Goal: Information Seeking & Learning: Learn about a topic

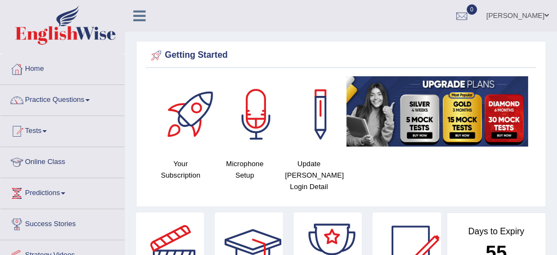
click at [45, 103] on link "Practice Questions" at bounding box center [63, 98] width 124 height 27
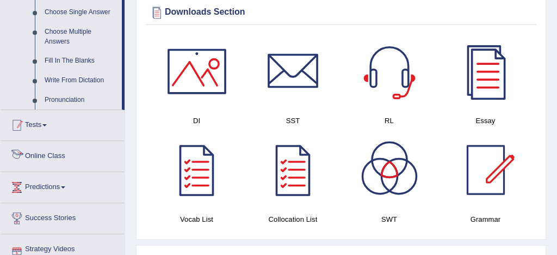
scroll to position [568, 0]
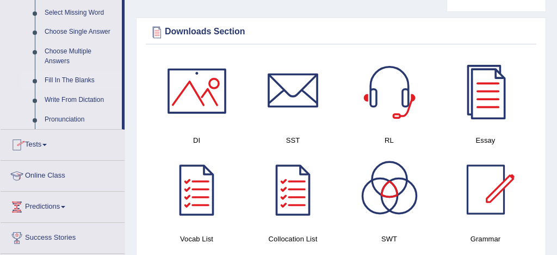
click at [71, 89] on link "Fill In The Blanks" at bounding box center [81, 81] width 82 height 20
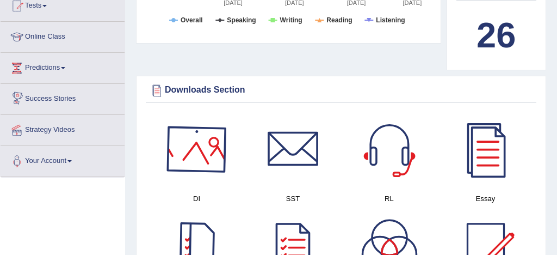
scroll to position [591, 0]
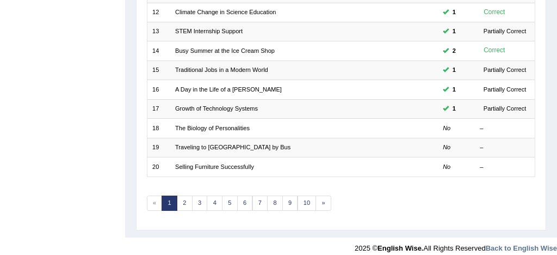
scroll to position [372, 0]
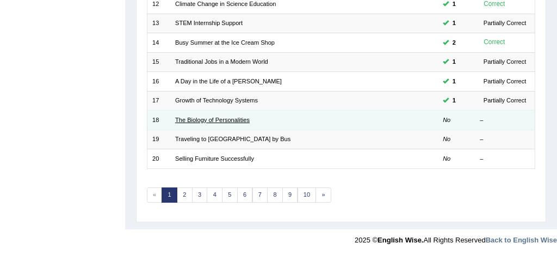
click at [242, 120] on link "The Biology of Personalities" at bounding box center [212, 119] width 75 height 7
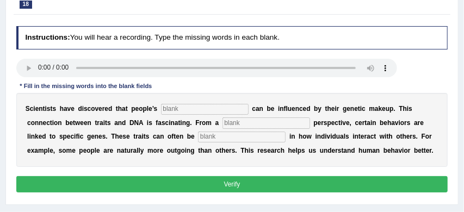
scroll to position [116, 0]
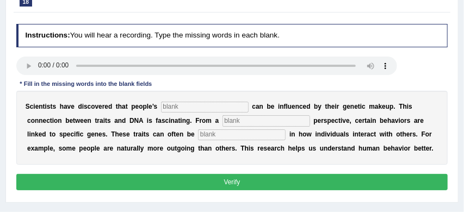
click at [198, 136] on input "text" at bounding box center [242, 134] width 88 height 11
type input "visuable"
click at [180, 108] on input "text" at bounding box center [205, 107] width 88 height 11
type input "personalityes"
click at [259, 125] on input "text" at bounding box center [267, 120] width 88 height 11
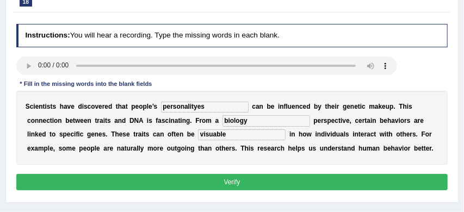
type input "biology"
click at [264, 183] on button "Verify" at bounding box center [232, 182] width 432 height 16
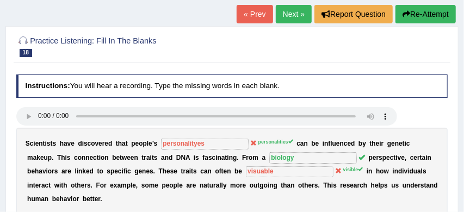
scroll to position [51, 0]
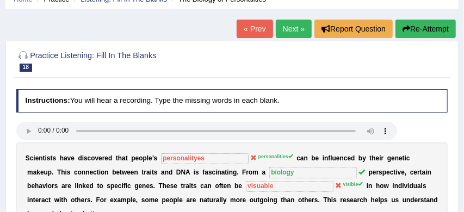
click at [287, 27] on link "Next »" at bounding box center [294, 29] width 36 height 18
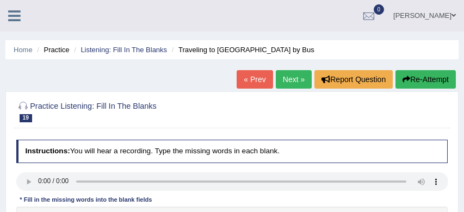
scroll to position [79, 0]
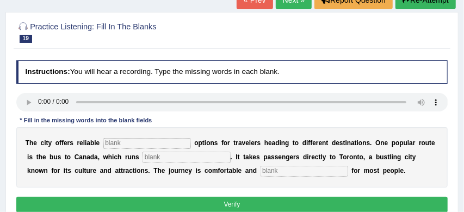
click at [113, 145] on input "text" at bounding box center [147, 143] width 88 height 11
click at [108, 145] on input "tr" at bounding box center [147, 143] width 88 height 11
type input "transport"
click at [155, 157] on input "text" at bounding box center [187, 157] width 88 height 11
type input "daily"
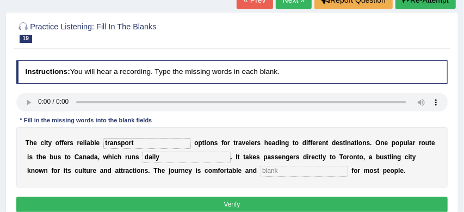
click at [261, 170] on input "text" at bounding box center [305, 171] width 88 height 11
type input "affodable"
click at [236, 202] on button "Verify" at bounding box center [232, 205] width 432 height 16
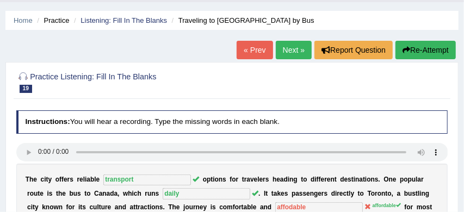
scroll to position [29, 0]
click at [287, 52] on link "Next »" at bounding box center [294, 50] width 36 height 18
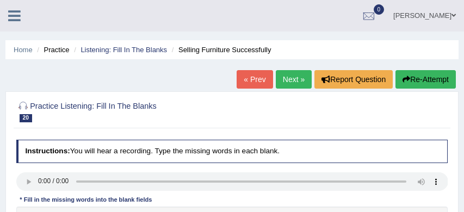
scroll to position [104, 0]
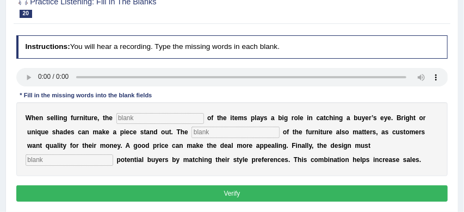
click at [132, 118] on input "text" at bounding box center [160, 118] width 88 height 11
type input "colour"
click at [208, 134] on input "text" at bounding box center [236, 132] width 88 height 11
type input "value"
click at [113, 155] on input "text" at bounding box center [70, 160] width 88 height 11
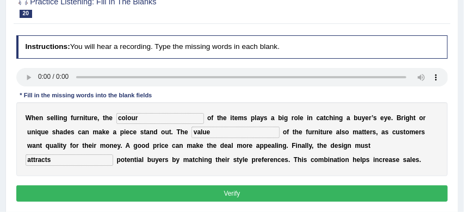
type input "attracts"
click at [367, 188] on button "Verify" at bounding box center [232, 194] width 432 height 16
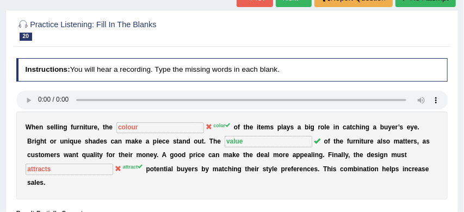
scroll to position [76, 0]
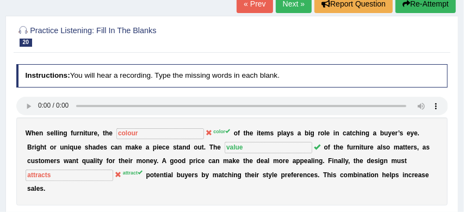
click at [288, 5] on link "Next »" at bounding box center [294, 4] width 36 height 18
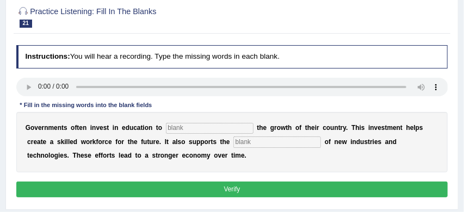
scroll to position [103, 0]
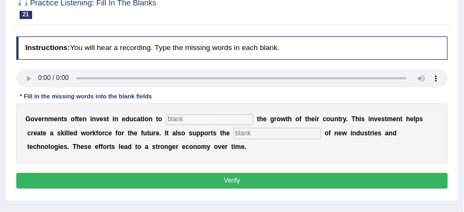
click at [194, 118] on input "text" at bounding box center [210, 119] width 88 height 11
type input "boost"
click at [233, 135] on input "text" at bounding box center [277, 133] width 88 height 11
type input "development"
click at [225, 183] on button "Verify" at bounding box center [232, 181] width 432 height 16
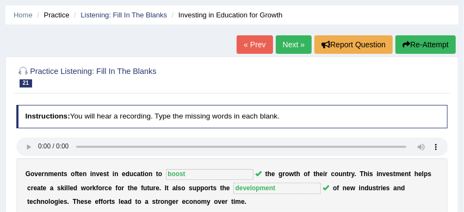
scroll to position [26, 0]
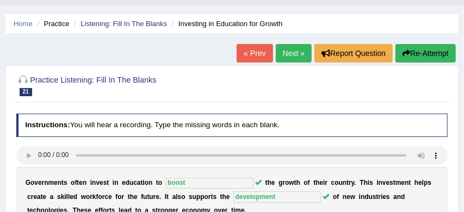
click at [287, 52] on link "Next »" at bounding box center [294, 53] width 36 height 18
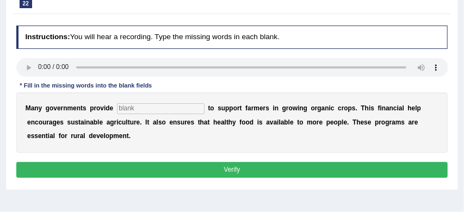
scroll to position [115, 0]
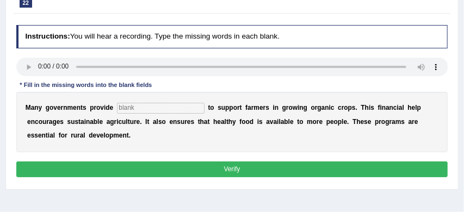
click at [134, 108] on input "text" at bounding box center [161, 108] width 88 height 11
type input "subsities"
click at [171, 167] on button "Verify" at bounding box center [232, 170] width 432 height 16
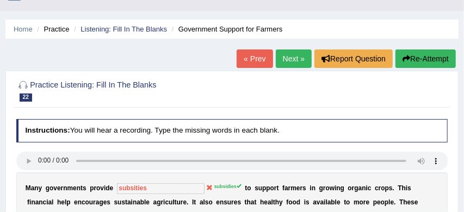
scroll to position [0, 0]
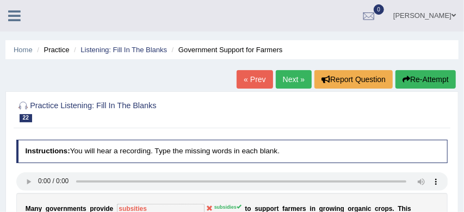
click at [291, 81] on link "Next »" at bounding box center [294, 79] width 36 height 18
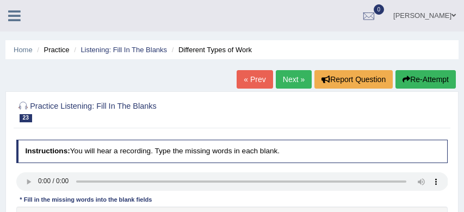
scroll to position [132, 0]
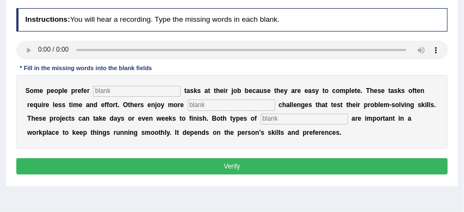
click at [289, 112] on div "S o m e p e o p l e p r e f e r t a s k s a t t h e i r j o b b e c a u s e t h…" at bounding box center [232, 112] width 432 height 74
click at [282, 119] on input "text" at bounding box center [305, 119] width 88 height 11
type input "work"
click at [230, 107] on input "text" at bounding box center [232, 105] width 88 height 11
type input "complex"
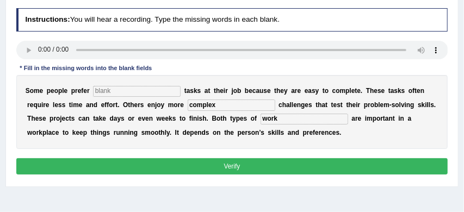
click at [139, 89] on input "text" at bounding box center [137, 91] width 88 height 11
type input "simple"
click at [178, 169] on button "Verify" at bounding box center [232, 166] width 432 height 16
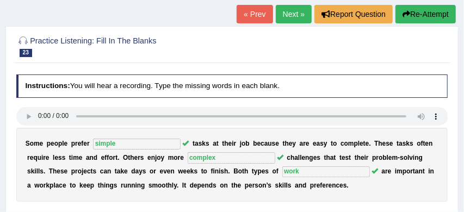
scroll to position [64, 0]
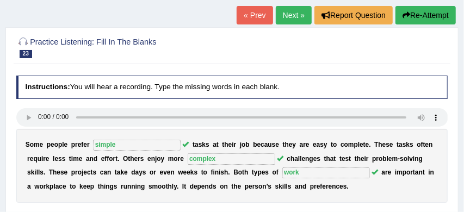
click at [287, 15] on link "Next »" at bounding box center [294, 15] width 36 height 18
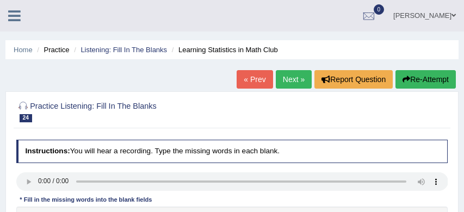
scroll to position [81, 0]
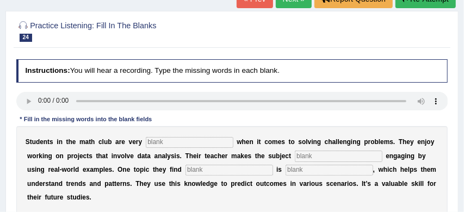
click at [174, 140] on input "text" at bounding box center [190, 142] width 88 height 11
type input "active"
click at [337, 158] on input "text" at bounding box center [339, 156] width 88 height 11
type input "completely"
click at [186, 172] on input "text" at bounding box center [230, 170] width 88 height 11
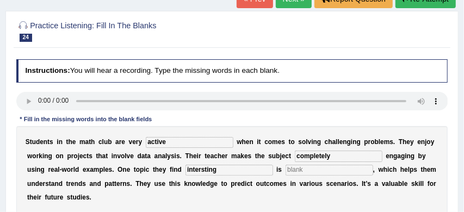
type input "intersting"
click at [286, 170] on input "text" at bounding box center [330, 170] width 88 height 11
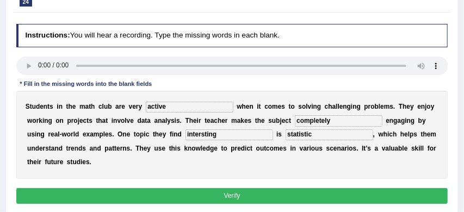
type input "statistic"
click at [269, 194] on button "Verify" at bounding box center [232, 196] width 432 height 16
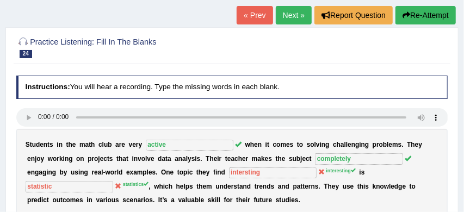
scroll to position [62, 0]
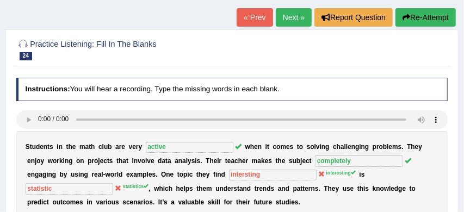
click at [289, 15] on link "Next »" at bounding box center [294, 17] width 36 height 18
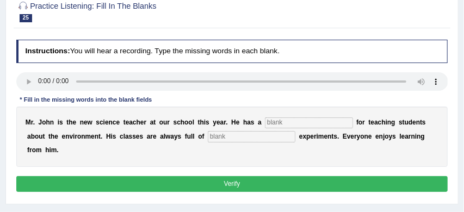
scroll to position [103, 0]
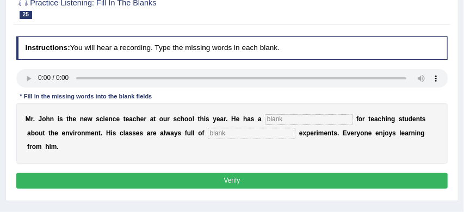
click at [208, 133] on input "text" at bounding box center [252, 133] width 88 height 11
type input "exciting"
click at [291, 122] on input "text" at bounding box center [309, 119] width 88 height 11
type input "passion"
click at [264, 173] on button "Verify" at bounding box center [232, 181] width 432 height 16
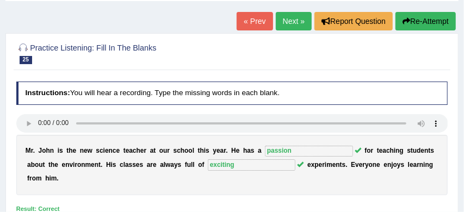
scroll to position [57, 0]
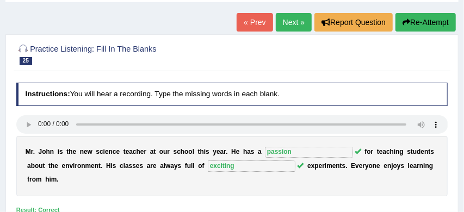
click at [287, 21] on link "Next »" at bounding box center [294, 22] width 36 height 18
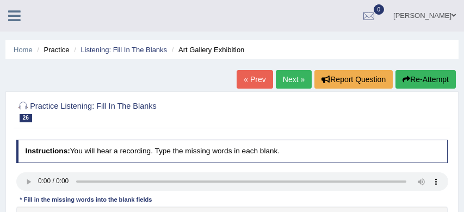
scroll to position [131, 0]
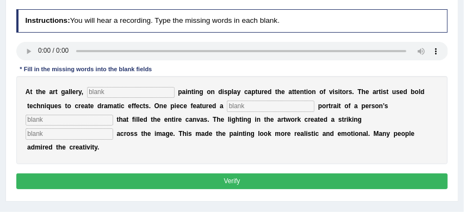
click at [107, 94] on input "text" at bounding box center [131, 92] width 88 height 11
type input "every"
click at [240, 108] on input "text" at bounding box center [271, 106] width 88 height 11
type input "huge"
click at [84, 120] on input "text" at bounding box center [70, 120] width 88 height 11
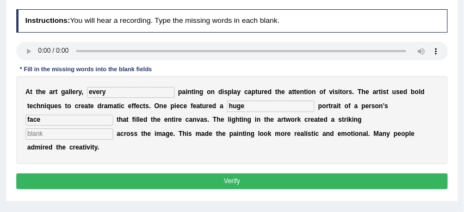
type input "face"
click at [113, 128] on input "text" at bounding box center [70, 133] width 88 height 11
type input "shado"
click at [305, 174] on button "Verify" at bounding box center [232, 182] width 432 height 16
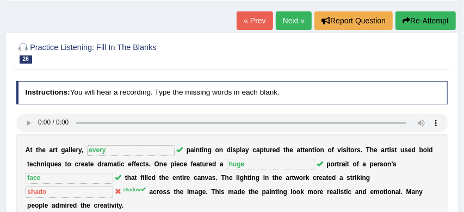
scroll to position [59, 0]
click at [292, 19] on link "Next »" at bounding box center [294, 20] width 36 height 18
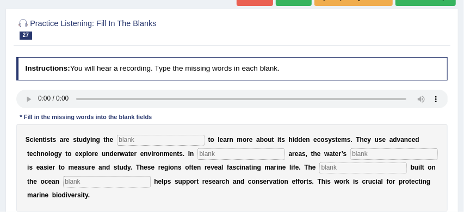
scroll to position [88, 0]
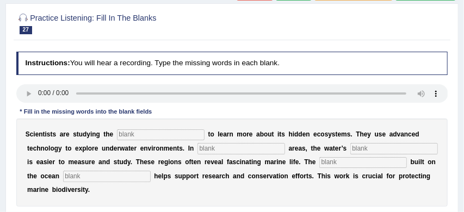
click at [135, 135] on input "text" at bounding box center [161, 134] width 88 height 11
type input "ocean"
click at [220, 147] on input "text" at bounding box center [242, 148] width 88 height 11
type input "shadow"
click at [361, 150] on input "text" at bounding box center [394, 148] width 88 height 11
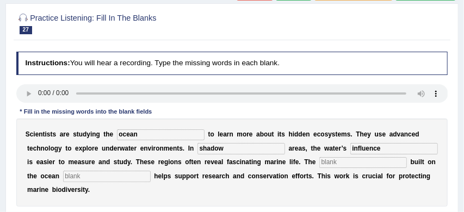
type input "influence"
click at [322, 161] on input "text" at bounding box center [363, 162] width 88 height 11
type input "if"
click at [91, 176] on input "text" at bounding box center [107, 176] width 88 height 11
type input "floore"
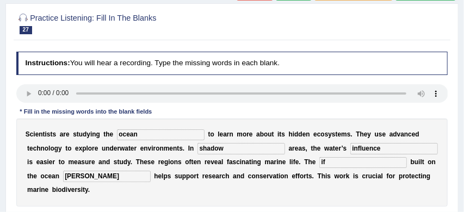
click at [319, 160] on input "if" at bounding box center [363, 162] width 88 height 11
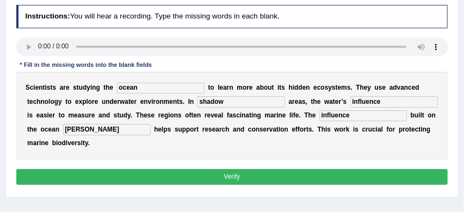
scroll to position [137, 0]
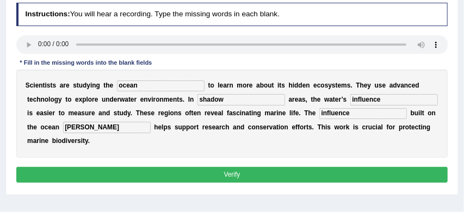
type input "influence"
click at [348, 178] on button "Verify" at bounding box center [232, 175] width 432 height 16
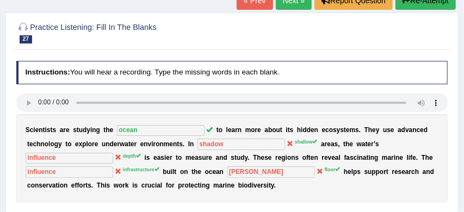
scroll to position [75, 0]
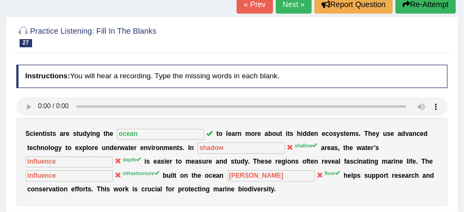
click at [287, 3] on link "Next »" at bounding box center [294, 4] width 36 height 18
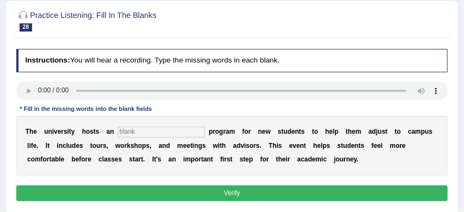
scroll to position [91, 0]
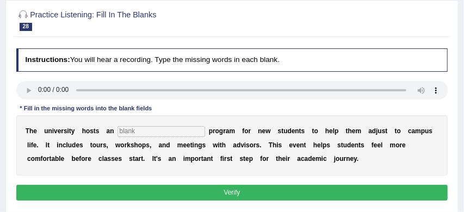
click at [137, 132] on input "text" at bounding box center [162, 131] width 88 height 11
type input "orientation"
click at [156, 192] on button "Verify" at bounding box center [232, 193] width 432 height 16
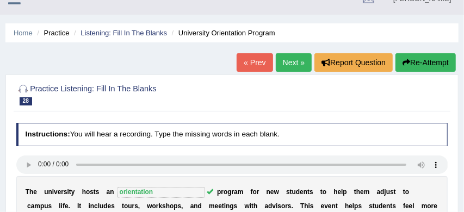
scroll to position [13, 0]
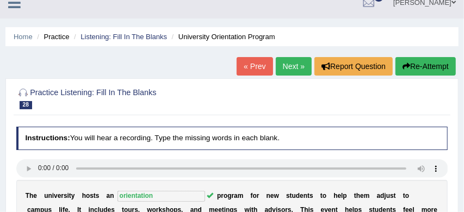
click at [289, 64] on link "Next »" at bounding box center [294, 66] width 36 height 18
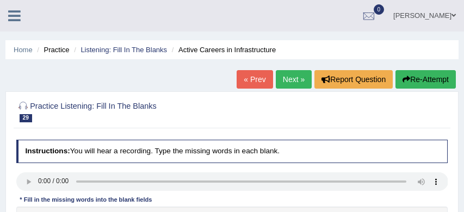
scroll to position [112, 0]
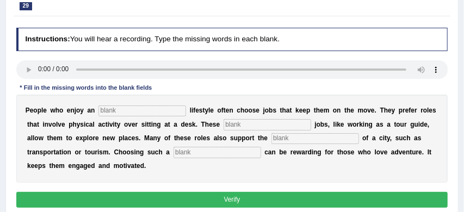
click at [112, 115] on input "text" at bounding box center [142, 111] width 88 height 11
type input "active"
click at [268, 120] on input "text" at bounding box center [268, 124] width 88 height 11
type input "interesting"
click at [210, 152] on input "text" at bounding box center [218, 152] width 88 height 11
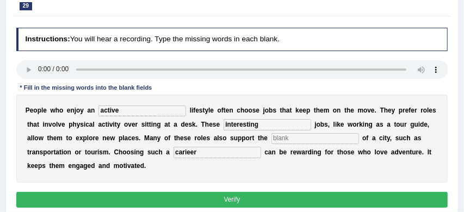
type input "carieer"
click at [301, 138] on input "text" at bounding box center [316, 138] width 88 height 11
type input "influence"
click at [270, 199] on button "Verify" at bounding box center [232, 200] width 432 height 16
